Goal: Transaction & Acquisition: Purchase product/service

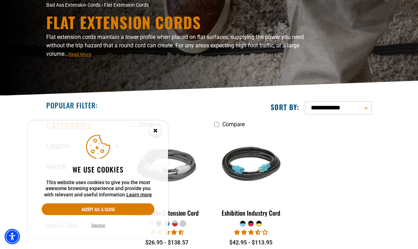
scroll to position [56, 0]
click at [155, 136] on circle "Cookie Consent" at bounding box center [155, 130] width 11 height 11
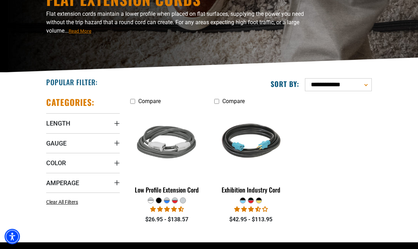
scroll to position [79, 0]
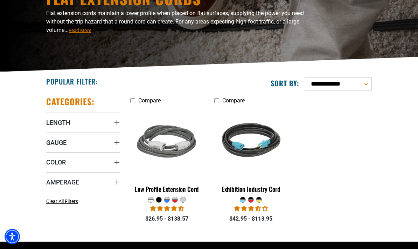
click at [72, 120] on summary "Length" at bounding box center [83, 123] width 74 height 20
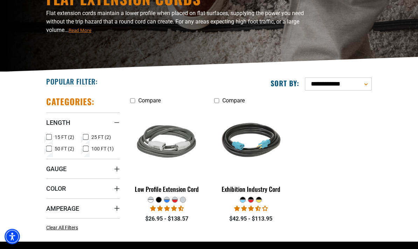
scroll to position [79, 0]
click at [52, 134] on label "15 FT (2) 15 FT (2 products)" at bounding box center [64, 136] width 37 height 9
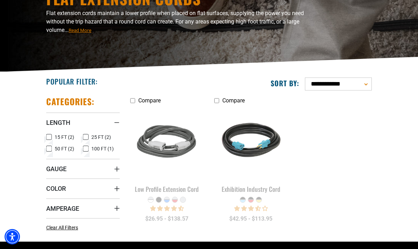
scroll to position [107, 0]
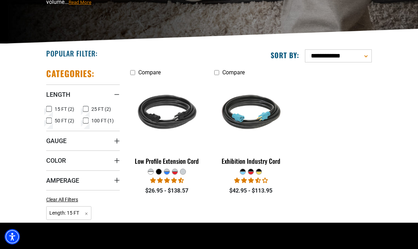
click at [81, 179] on summary "Amperage" at bounding box center [83, 180] width 74 height 20
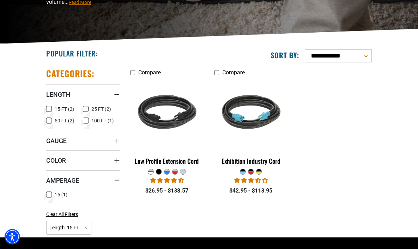
click at [52, 191] on label "15 (1) 15 (1 product)" at bounding box center [64, 194] width 37 height 9
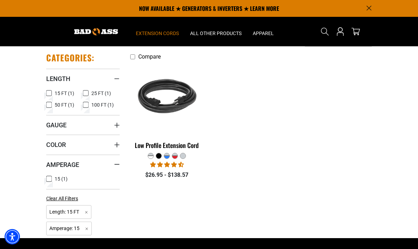
scroll to position [123, 0]
click at [67, 121] on summary "Gauge" at bounding box center [83, 125] width 74 height 20
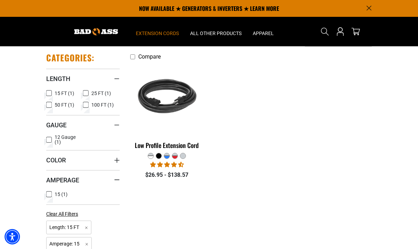
click at [53, 135] on label "12 Gauge (1) 12 Gauge (1 product)" at bounding box center [64, 139] width 37 height 10
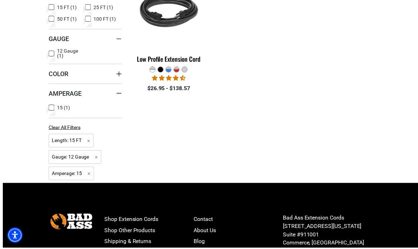
scroll to position [208, 0]
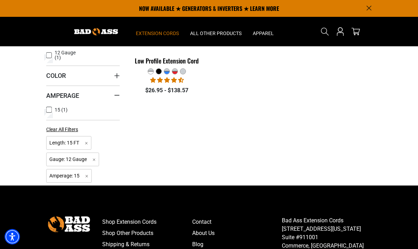
click at [371, 6] on icon "Announcement" at bounding box center [368, 8] width 5 height 5
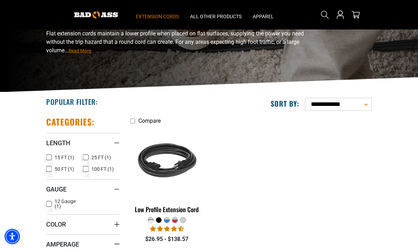
scroll to position [0, 0]
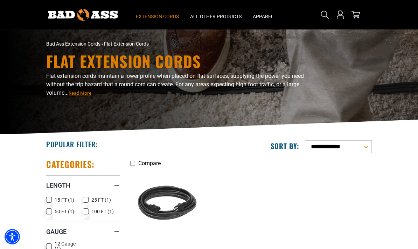
scroll to position [123, 0]
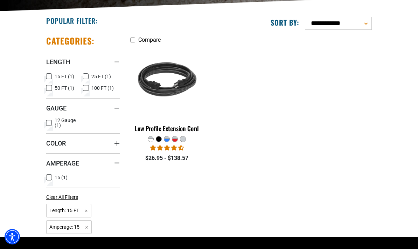
scroll to position [107, 0]
